Goal: Transaction & Acquisition: Book appointment/travel/reservation

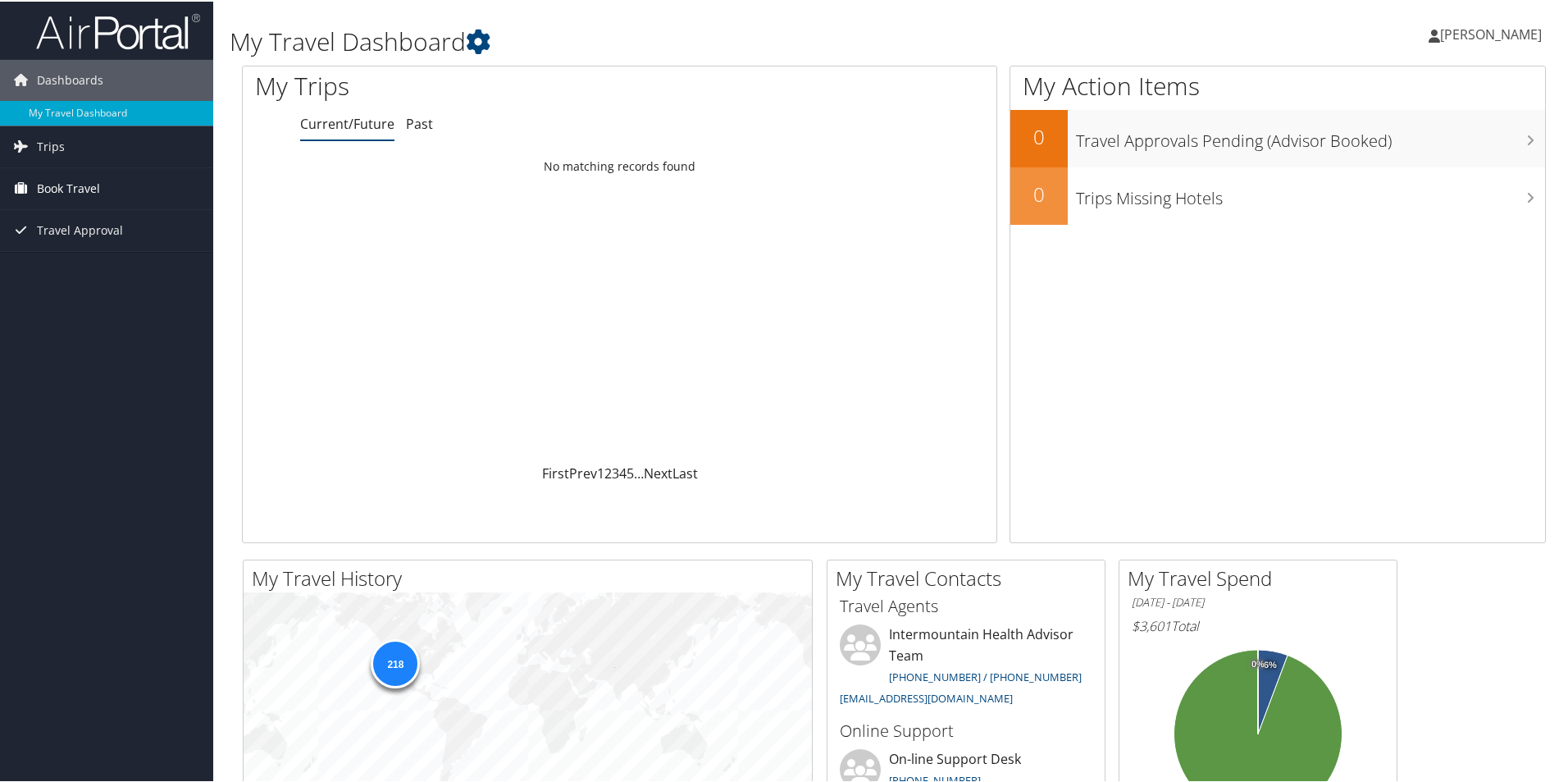
click at [84, 186] on span "Book Travel" at bounding box center [69, 186] width 63 height 41
click at [89, 267] on link "Book/Manage Online Trips" at bounding box center [107, 269] width 213 height 24
click at [63, 261] on link "Book/Manage Online Trips" at bounding box center [107, 269] width 213 height 24
